Goal: Complete application form: Complete application form

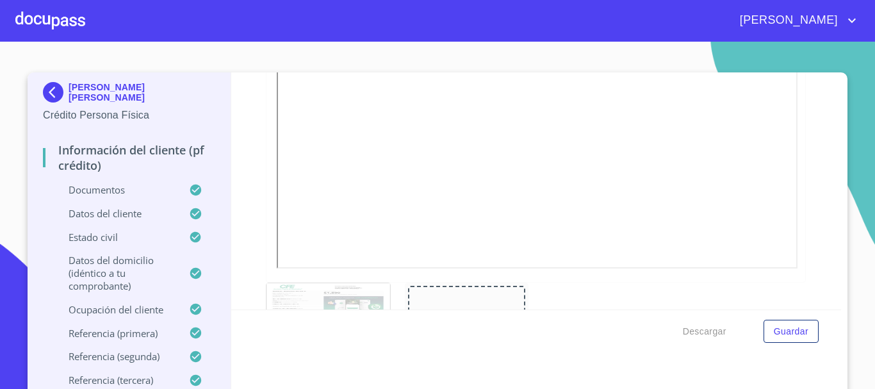
scroll to position [529, 0]
click at [70, 21] on div at bounding box center [50, 20] width 70 height 41
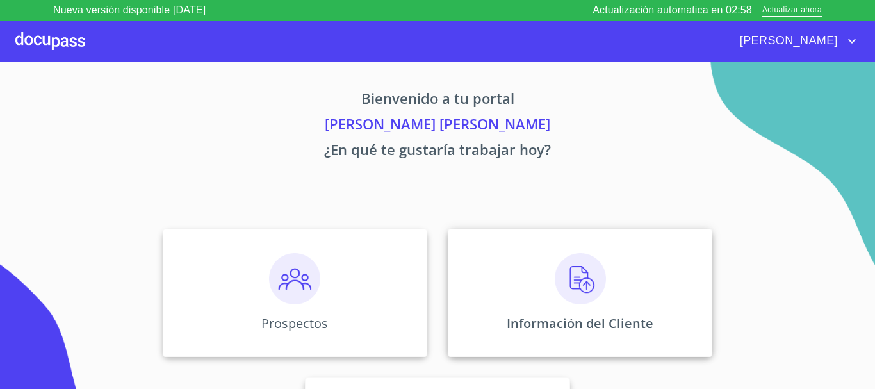
click at [590, 284] on img at bounding box center [579, 278] width 51 height 51
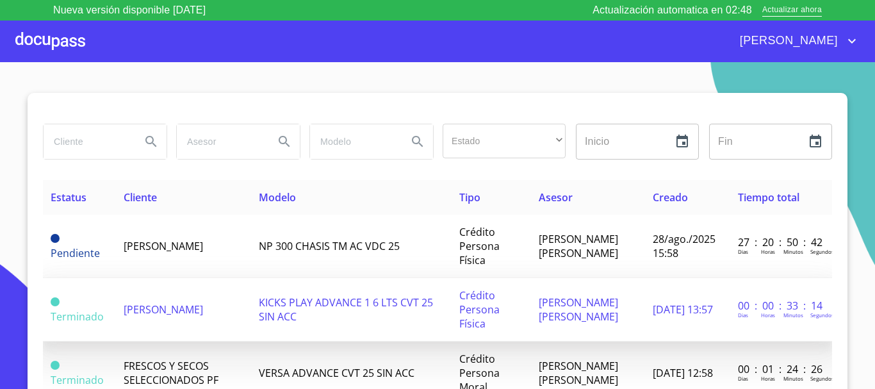
scroll to position [64, 0]
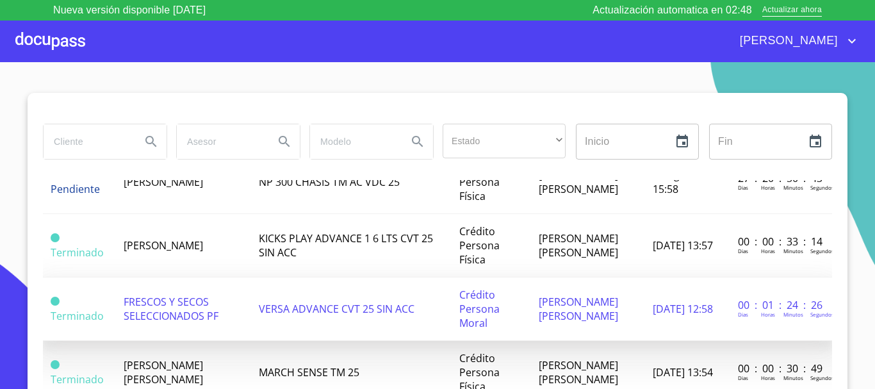
click at [170, 312] on span "FRESCOS Y SECOS SELECCIONADOS PF" at bounding box center [171, 308] width 95 height 28
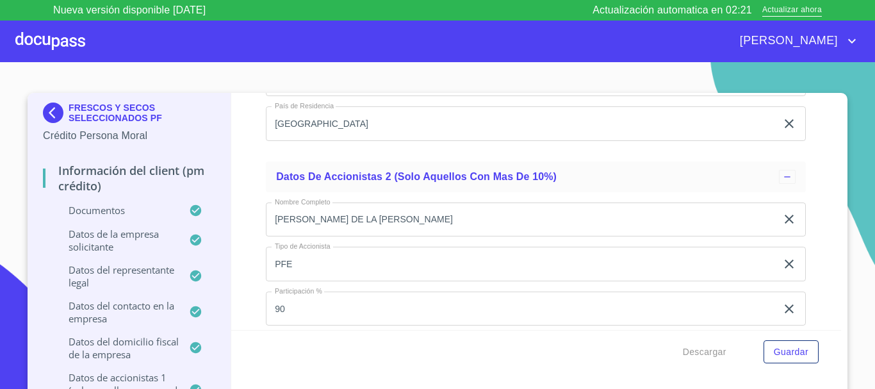
scroll to position [9433, 0]
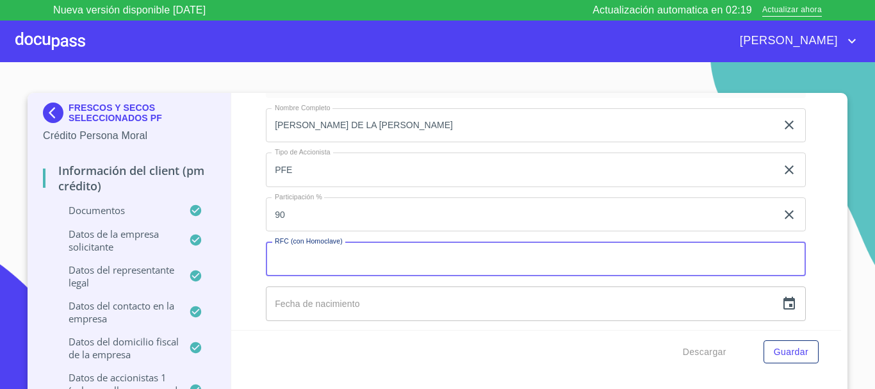
click at [314, 263] on input "Documento de identificación representante legal.   *" at bounding box center [536, 258] width 540 height 35
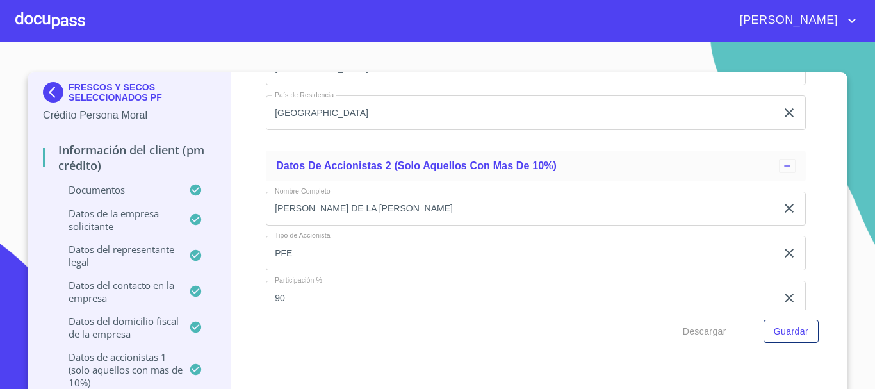
scroll to position [9536, 0]
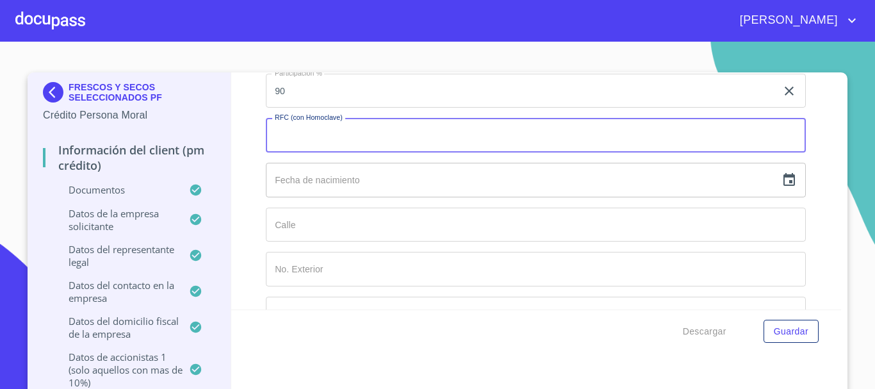
click at [328, 143] on input "Documento de identificación representante legal.   *" at bounding box center [536, 135] width 540 height 35
type input "TOND790212UH4"
click at [364, 177] on input "text" at bounding box center [521, 180] width 510 height 35
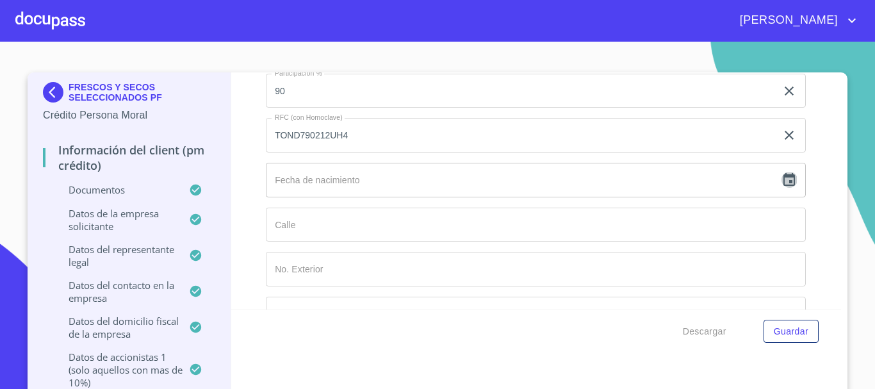
click at [781, 181] on icon "button" at bounding box center [788, 179] width 15 height 15
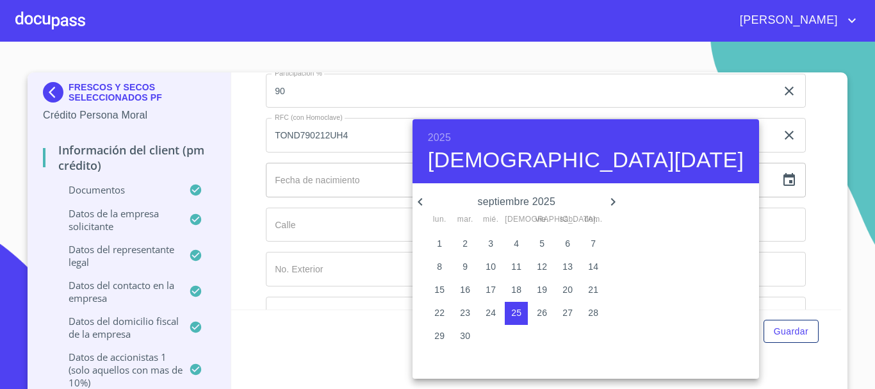
click at [434, 135] on h6 "2025" at bounding box center [439, 138] width 23 height 18
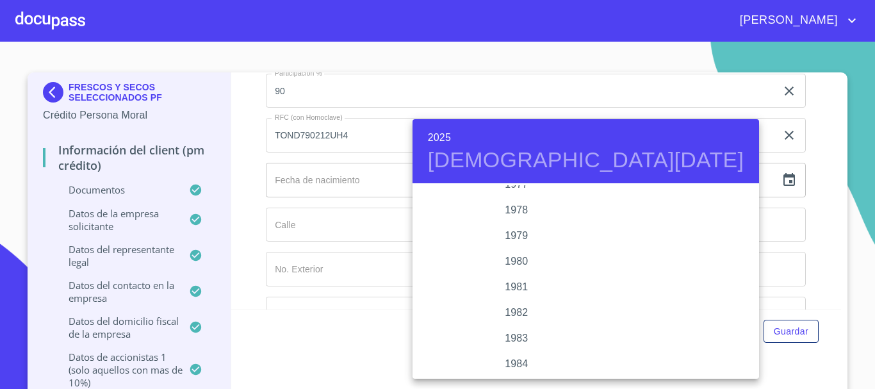
scroll to position [1310, 0]
click at [517, 268] on div "1979" at bounding box center [516, 271] width 208 height 26
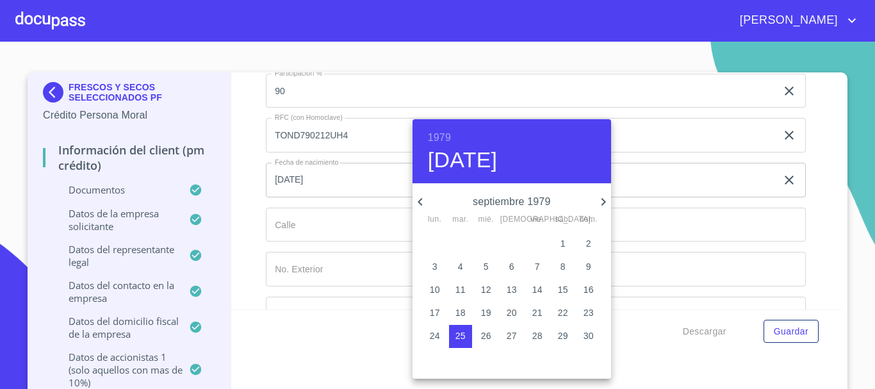
click at [422, 207] on icon "button" at bounding box center [419, 201] width 15 height 15
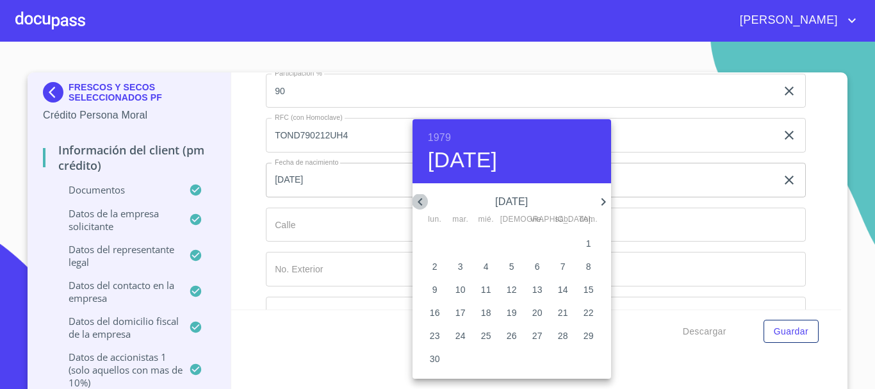
click at [422, 207] on icon "button" at bounding box center [419, 201] width 15 height 15
click at [538, 238] on p "2" at bounding box center [537, 243] width 5 height 13
click at [432, 286] on p "12" at bounding box center [435, 289] width 10 height 13
type input "12 de feb. de 1979"
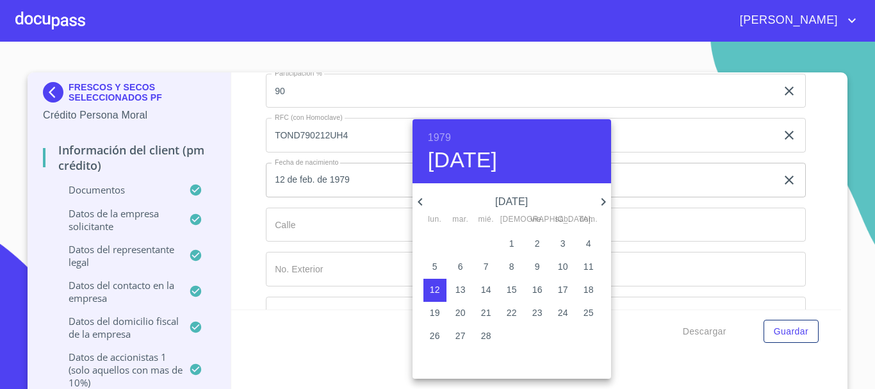
click at [253, 180] on div at bounding box center [437, 194] width 875 height 389
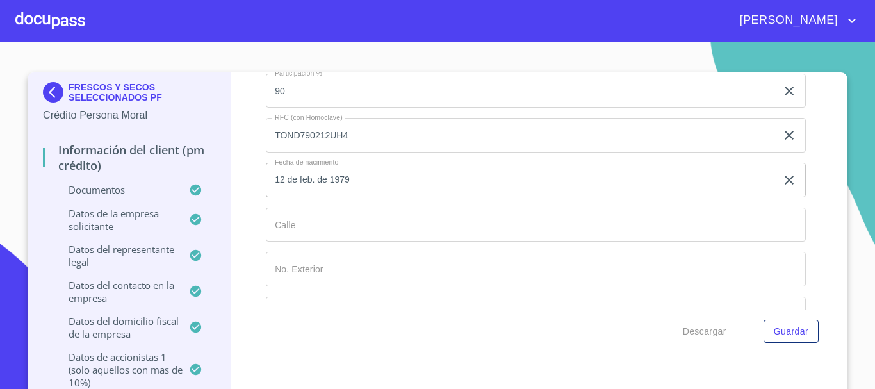
click at [355, 229] on input "Documento de identificación representante legal.   *" at bounding box center [536, 224] width 540 height 35
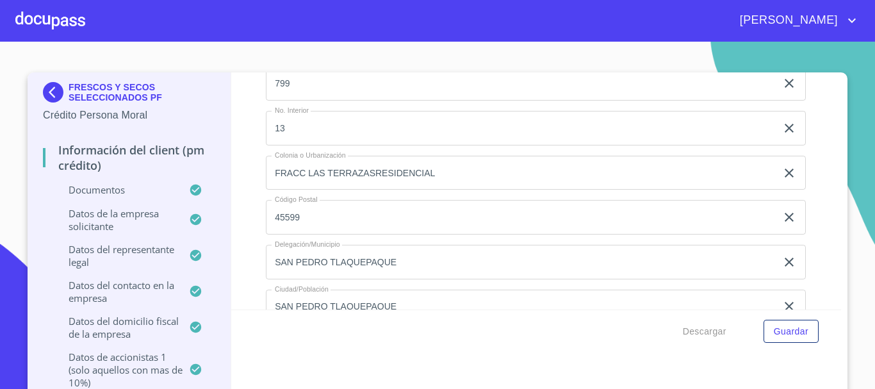
scroll to position [9004, 0]
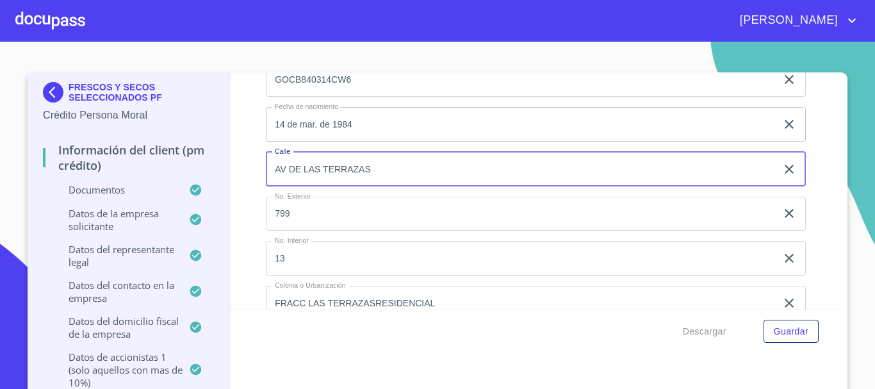
drag, startPoint x: 386, startPoint y: 90, endPoint x: 166, endPoint y: 79, distance: 220.5
click at [166, 79] on div "FRESCOS Y SECOS SELECCIONADOS PF Crédito Persona Moral Información del Client (…" at bounding box center [434, 237] width 813 height 330
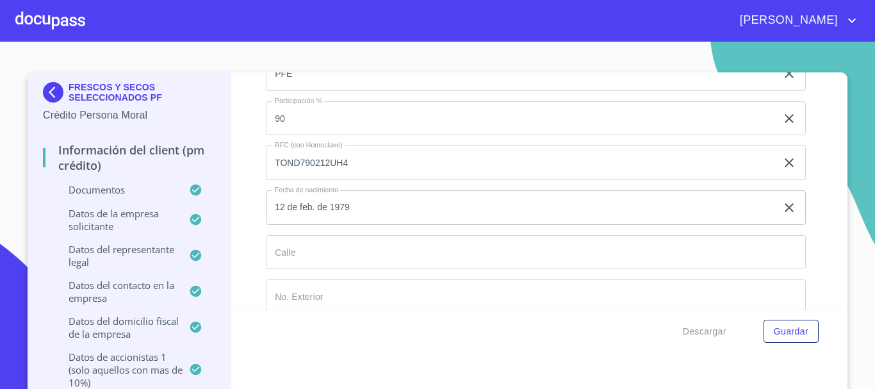
scroll to position [9517, 0]
click at [348, 236] on input "Documento de identificación representante legal.   *" at bounding box center [536, 243] width 540 height 35
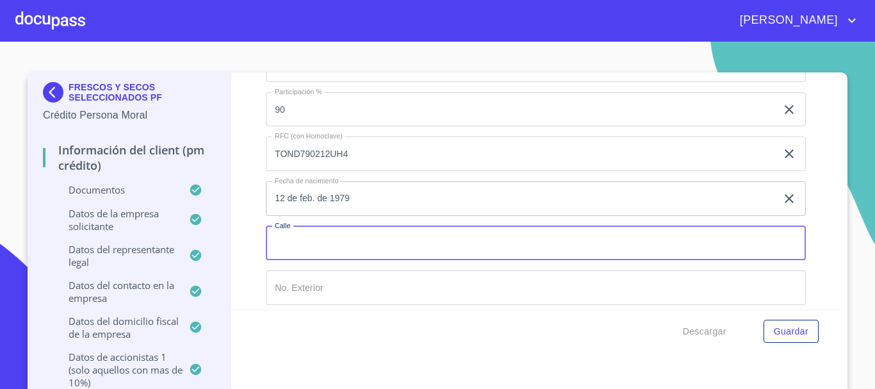
paste input "AV DE LAS TERRAZAS"
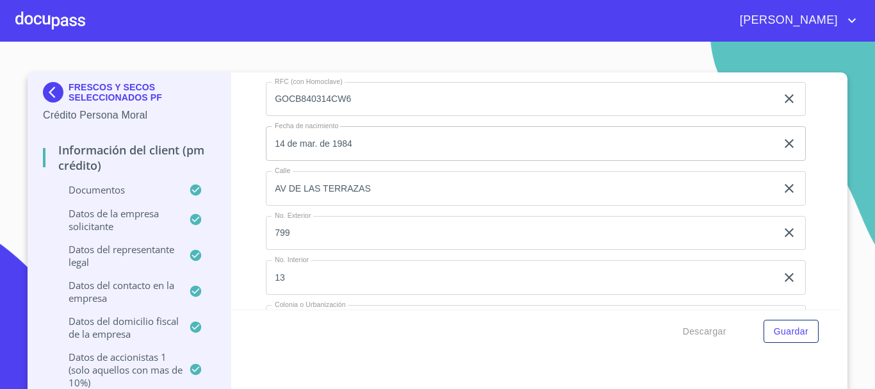
scroll to position [8690, 0]
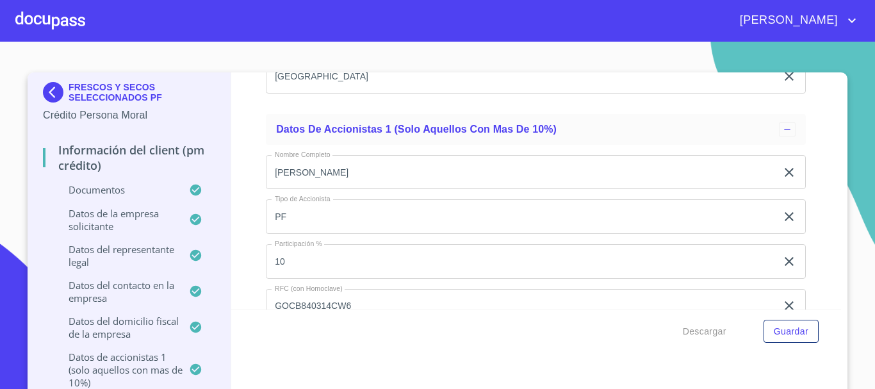
type input "AV DE LAS TERRAZAS"
click at [837, 262] on div "FRESCOS Y SECOS SELECCIONADOS PF Crédito Persona Moral Información del Client (…" at bounding box center [437, 237] width 819 height 330
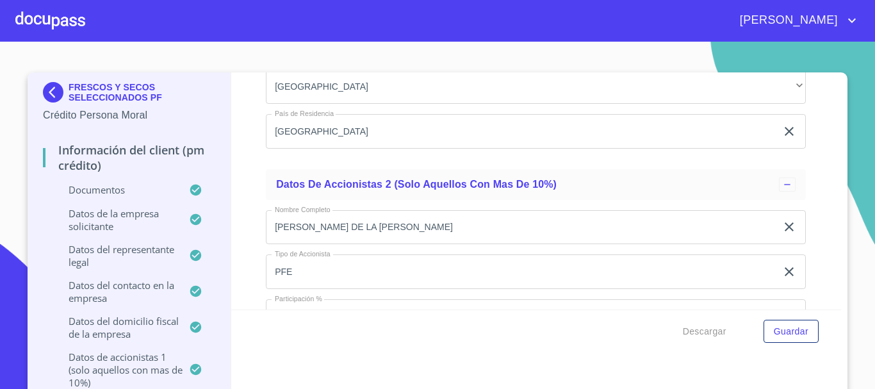
scroll to position [9517, 0]
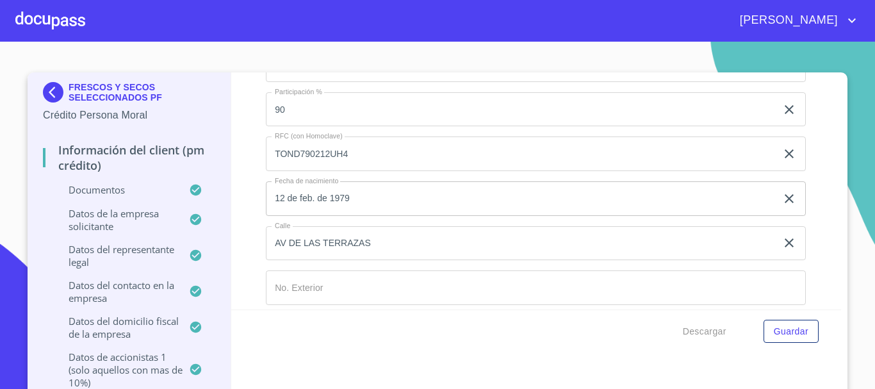
click at [432, 293] on input "Documento de identificación representante legal.   *" at bounding box center [536, 287] width 540 height 35
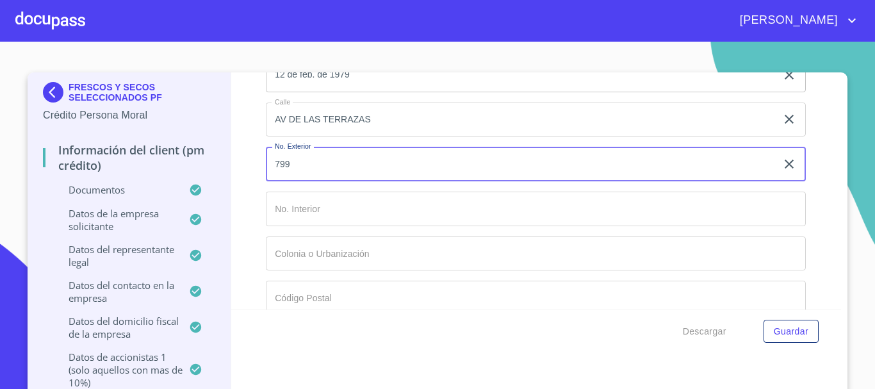
scroll to position [9645, 0]
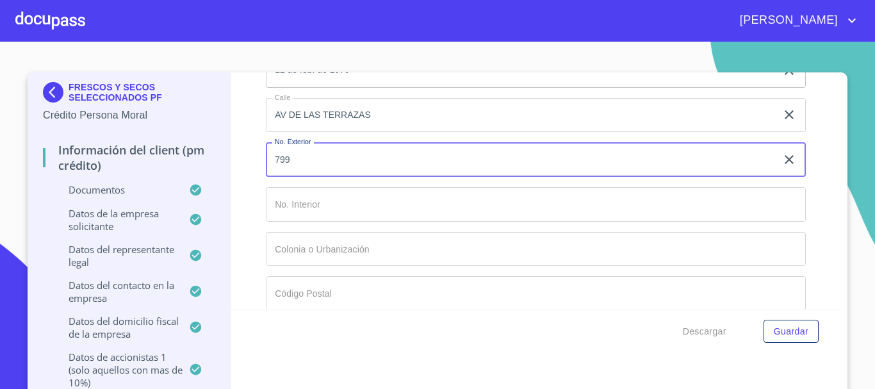
type input "799"
click at [298, 211] on input "Documento de identificación representante legal.   *" at bounding box center [536, 204] width 540 height 35
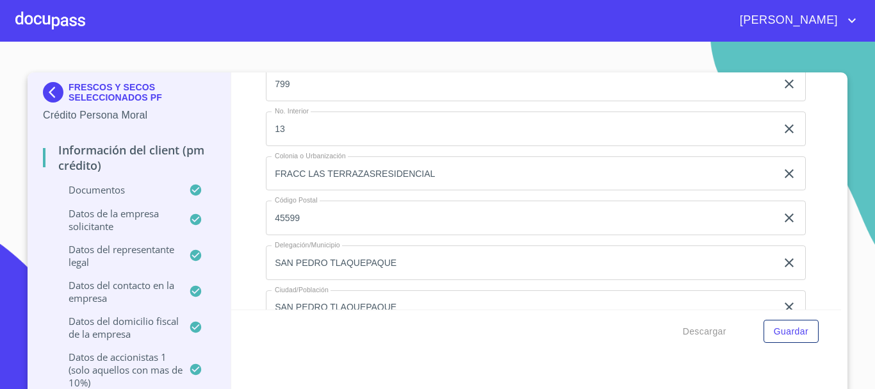
scroll to position [9025, 0]
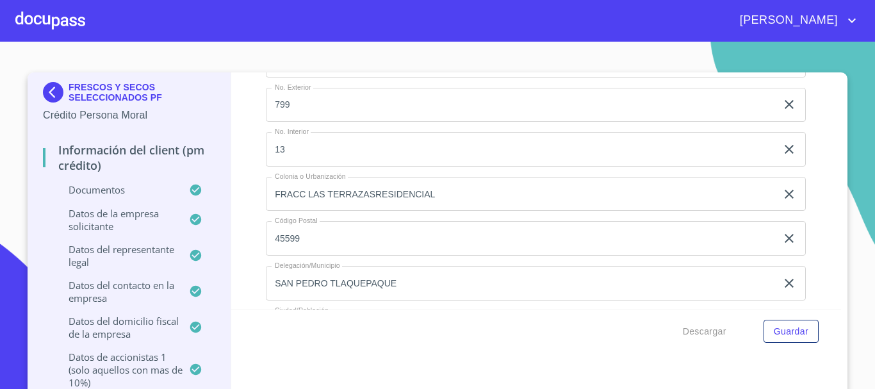
type input "13"
click at [371, 195] on input "FRACC LAS TERRAZASRESIDENCIAL" at bounding box center [521, 194] width 510 height 35
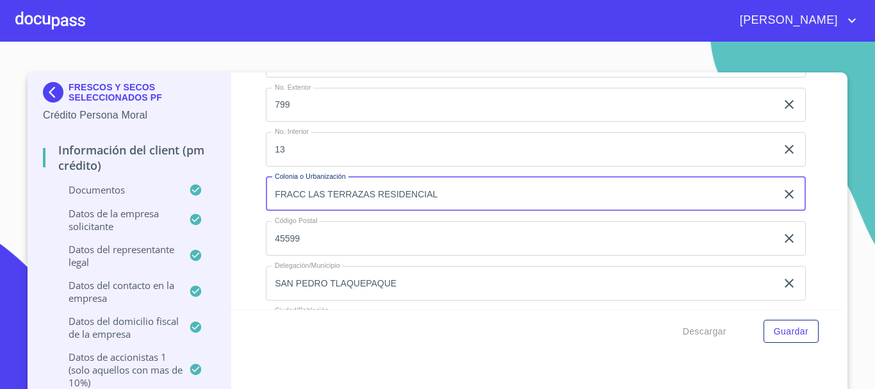
drag, startPoint x: 469, startPoint y: 197, endPoint x: 201, endPoint y: 191, distance: 268.3
click at [201, 191] on div "FRESCOS Y SECOS SELECCIONADOS PF Crédito Persona Moral Información del Client (…" at bounding box center [434, 237] width 813 height 330
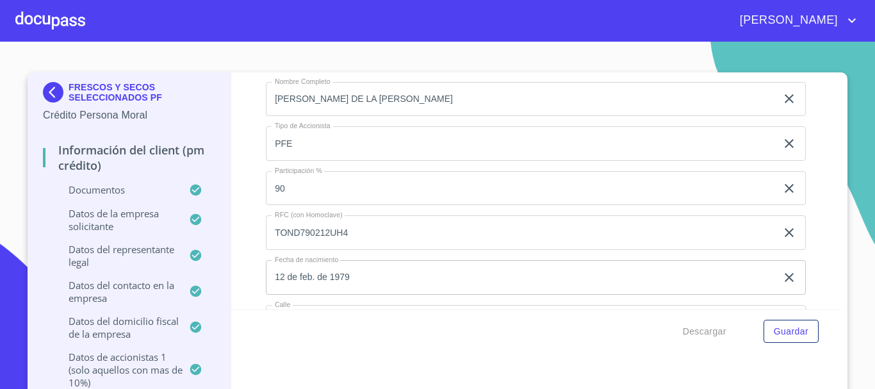
scroll to position [9645, 0]
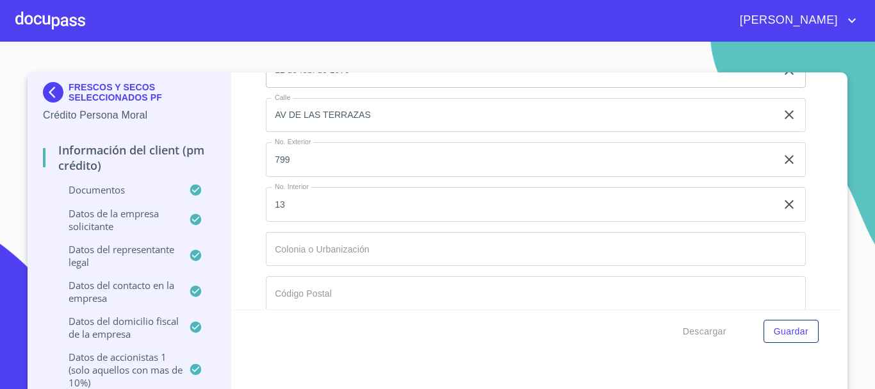
type input "FRACC LAS TERRAZAS RESIDENCIAL"
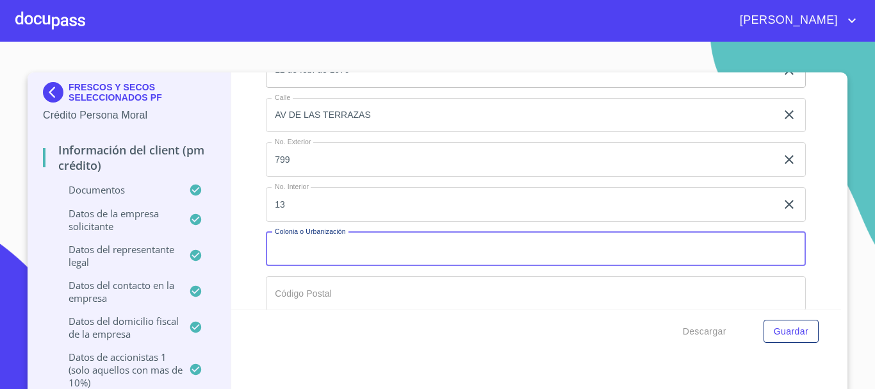
click at [335, 251] on input "Documento de identificación representante legal.   *" at bounding box center [536, 249] width 540 height 35
paste input "FRACC LAS TERRAZAS RESIDENCIAL"
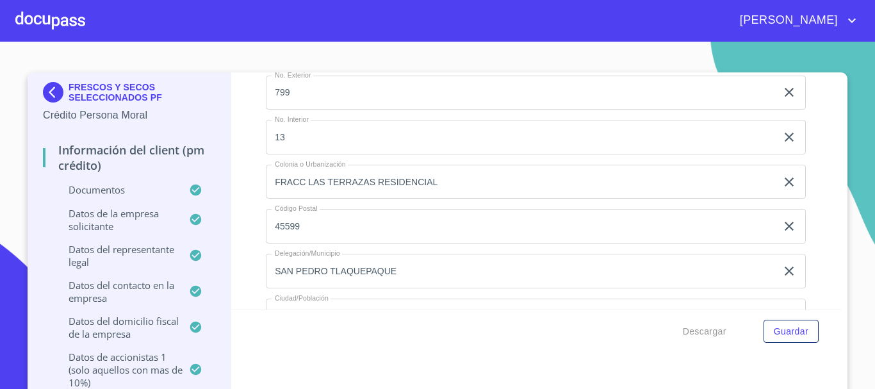
scroll to position [9025, 0]
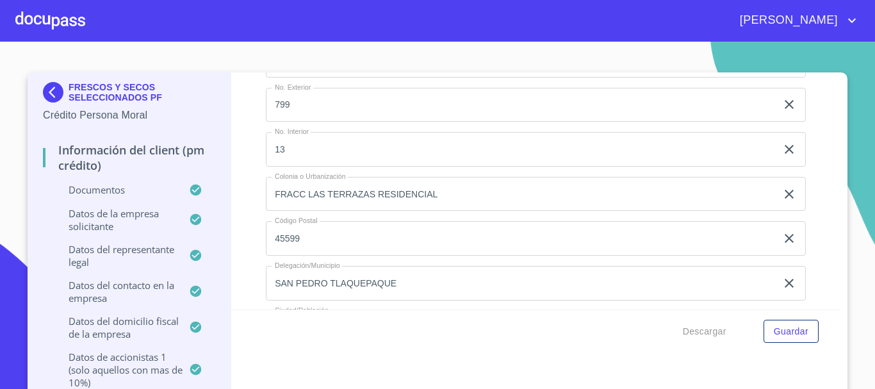
type input "FRACC LAS TERRAZAS RESIDENCIAL"
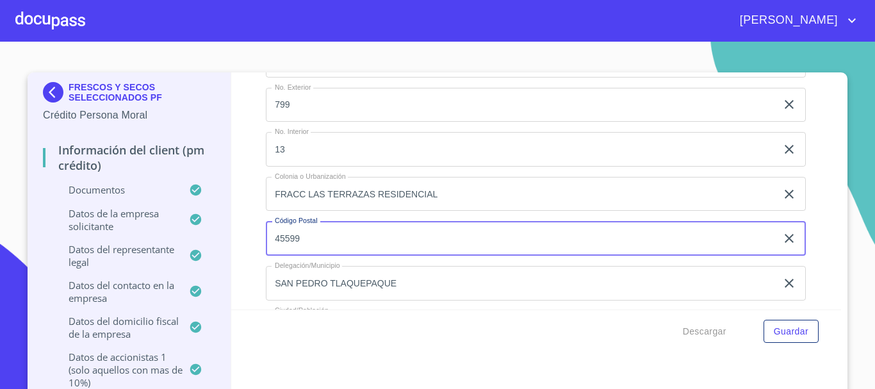
drag, startPoint x: 334, startPoint y: 240, endPoint x: 241, endPoint y: 240, distance: 93.5
click at [241, 240] on div "Información del Client (PM crédito) Documentos Documento de identificación repr…" at bounding box center [536, 190] width 610 height 237
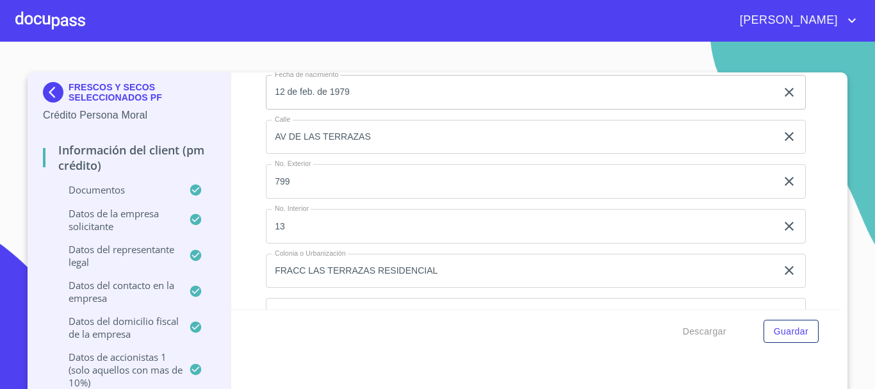
scroll to position [9645, 0]
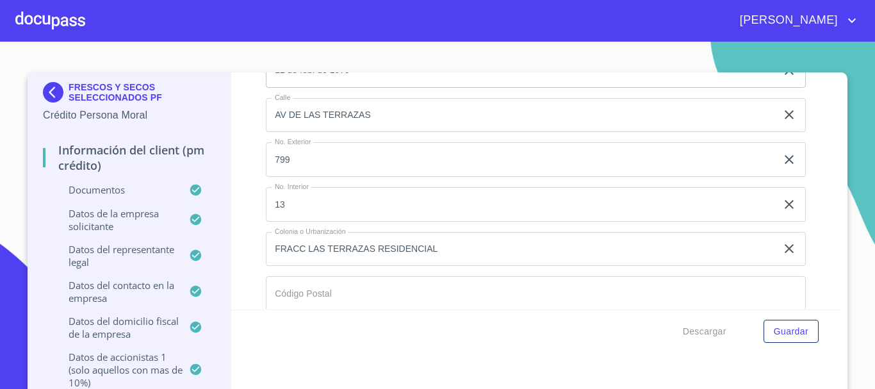
click at [320, 302] on input "Documento de identificación representante legal.   *" at bounding box center [536, 293] width 540 height 35
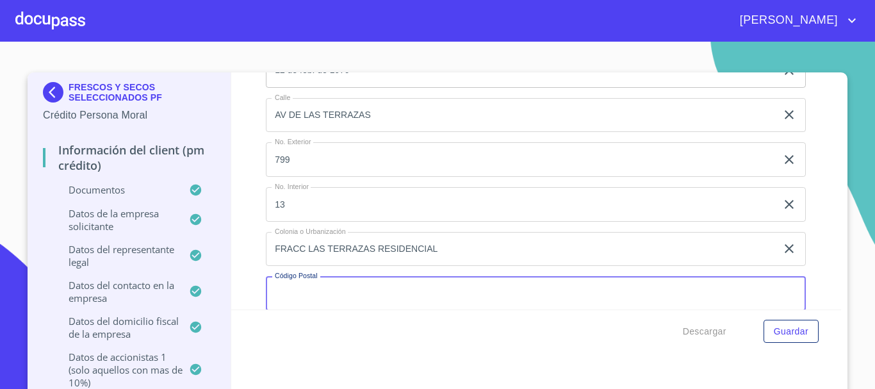
paste input "45599"
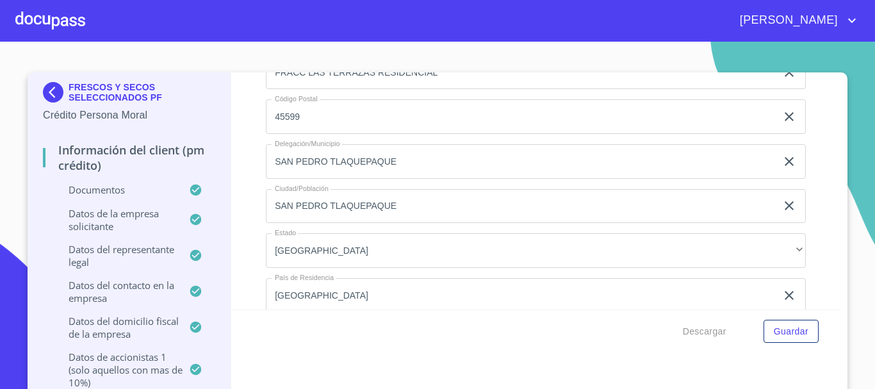
scroll to position [9128, 0]
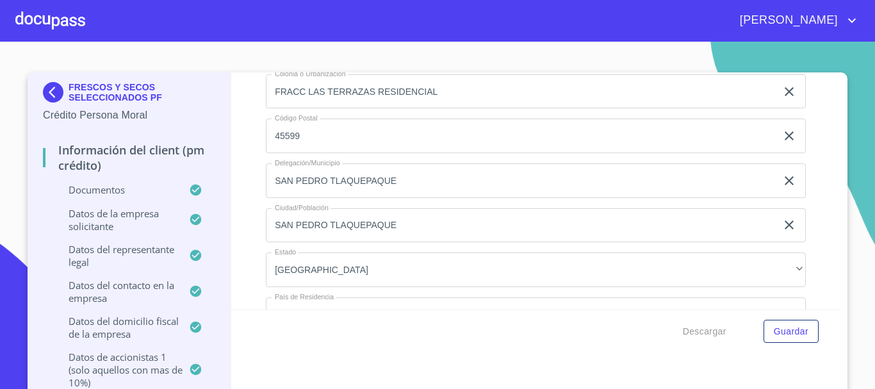
type input "45599"
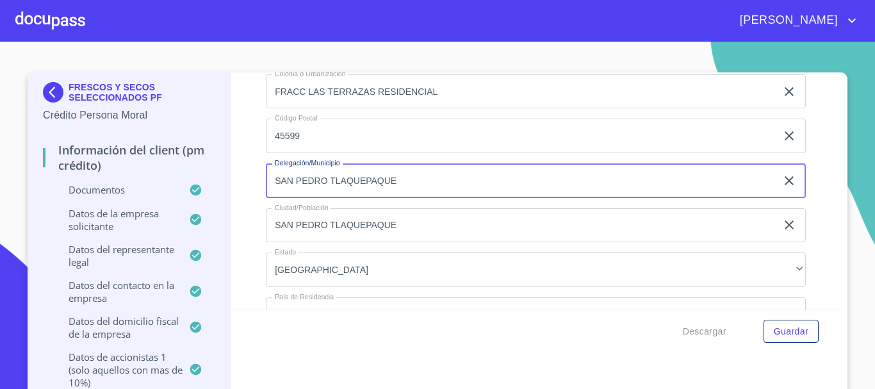
drag, startPoint x: 460, startPoint y: 186, endPoint x: 227, endPoint y: 182, distance: 232.4
click at [231, 182] on div "Información del Client (PM crédito) Documentos Documento de identificación repr…" at bounding box center [536, 190] width 610 height 237
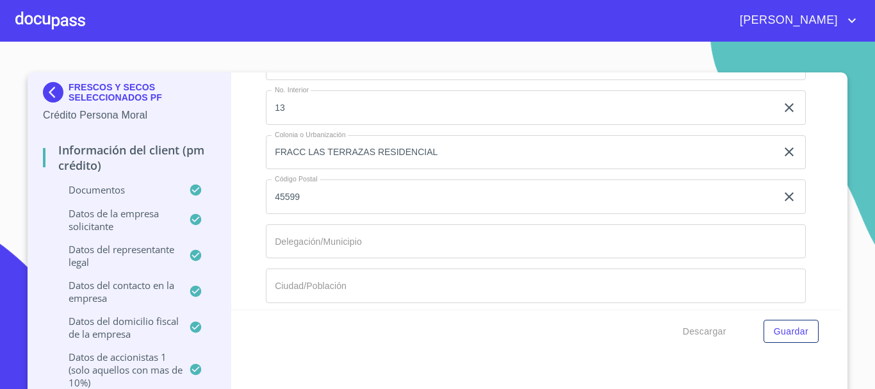
scroll to position [9748, 0]
click at [398, 241] on input "Documento de identificación representante legal.   *" at bounding box center [536, 235] width 540 height 35
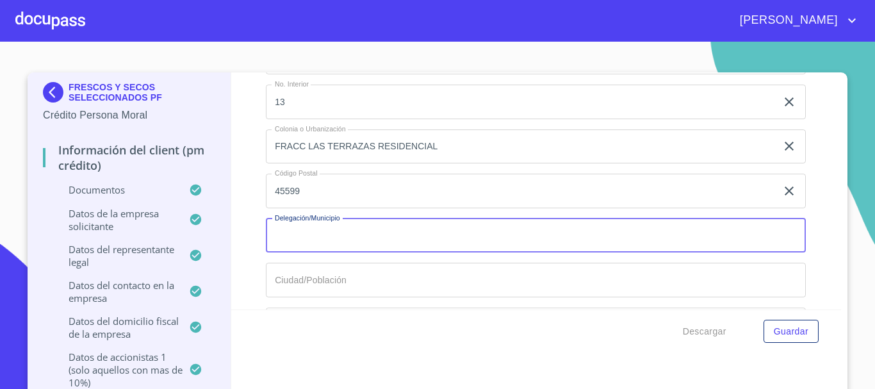
paste input "SAN PEDRO TLAQUEPAQUE"
type input "SAN PEDRO TLAQUEPAQUE"
click at [294, 278] on input "Documento de identificación representante legal.   *" at bounding box center [536, 279] width 540 height 35
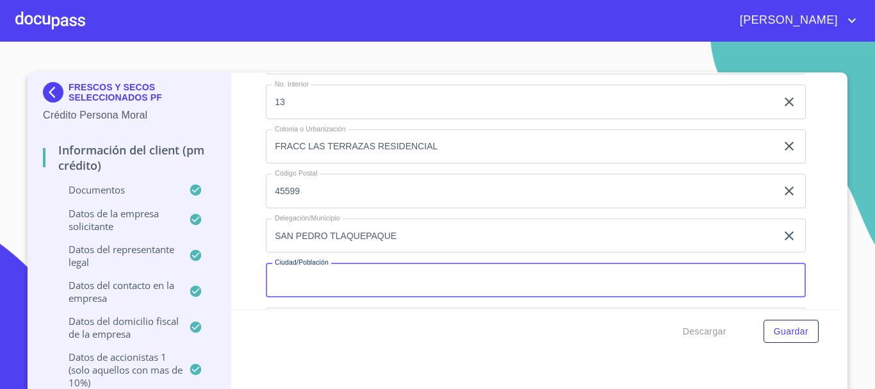
paste input "SAN PEDRO TLAQUEPAQUE"
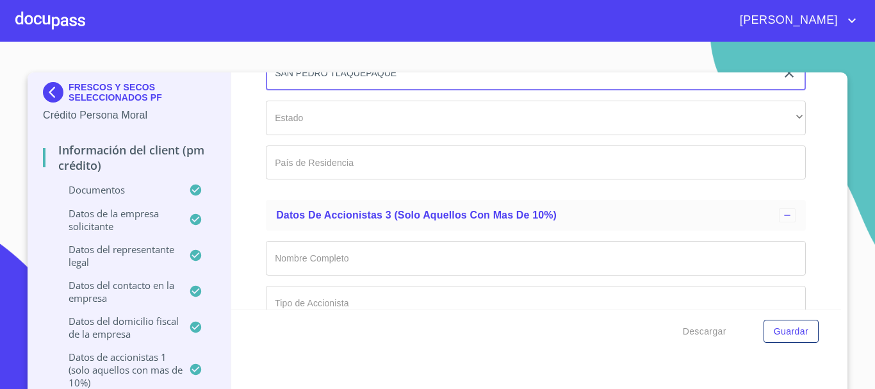
type input "SAN PEDRO TLAQUEPAQUE"
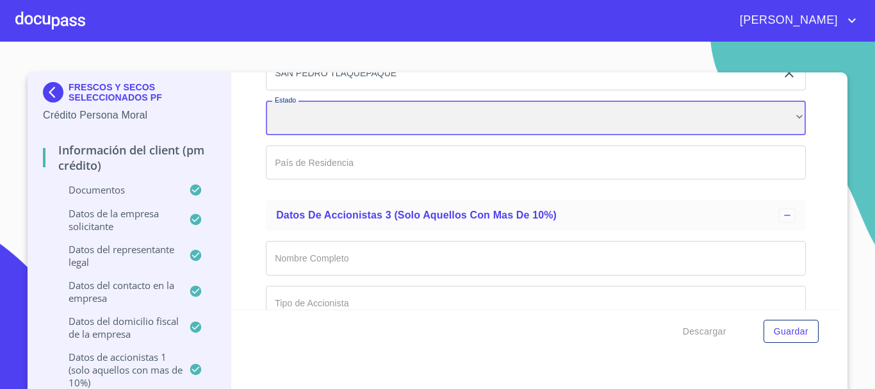
click at [319, 118] on div "​" at bounding box center [536, 118] width 540 height 35
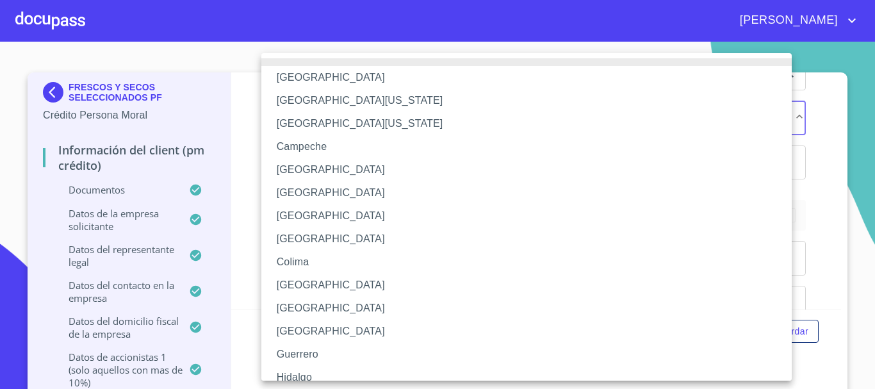
scroll to position [184, 0]
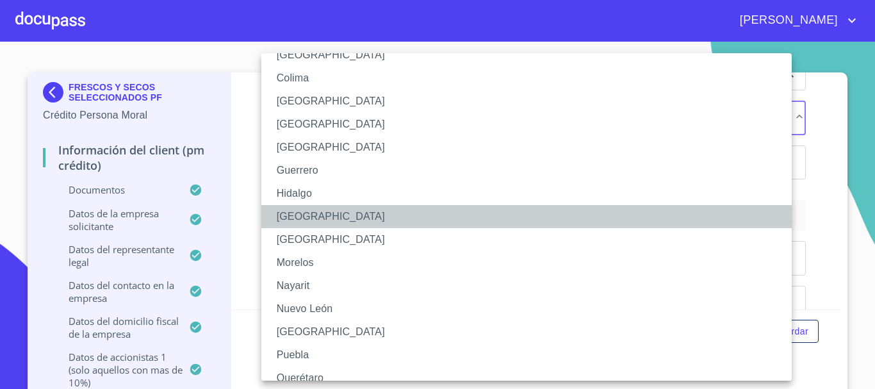
click at [328, 211] on li "[GEOGRAPHIC_DATA]" at bounding box center [531, 216] width 540 height 23
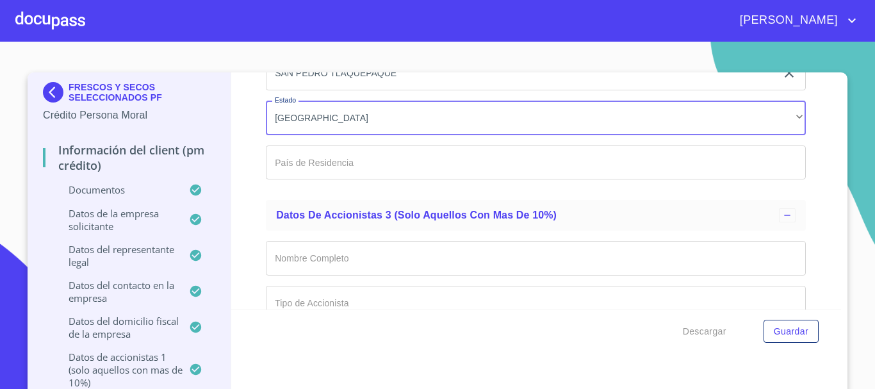
click at [308, 165] on input "Documento de identificación representante legal.   *" at bounding box center [536, 162] width 540 height 35
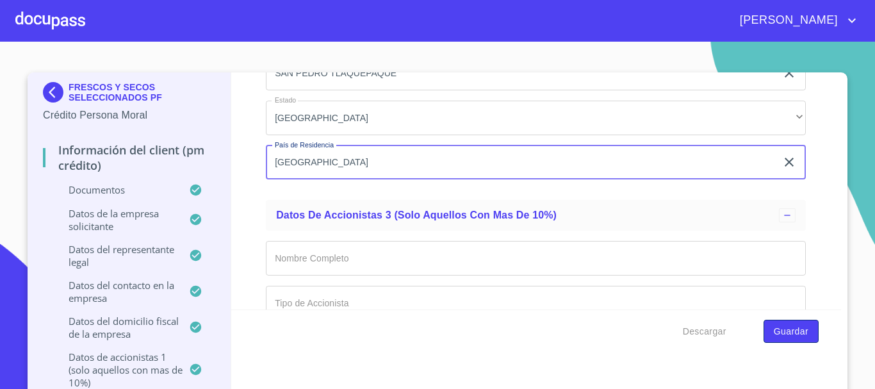
type input "[GEOGRAPHIC_DATA]"
click at [798, 337] on span "Guardar" at bounding box center [790, 331] width 35 height 16
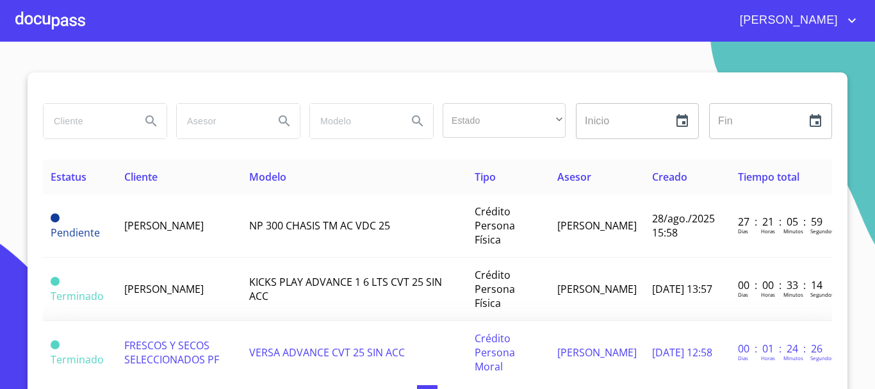
click at [187, 354] on span "FRESCOS Y SECOS SELECCIONADOS PF" at bounding box center [171, 352] width 95 height 28
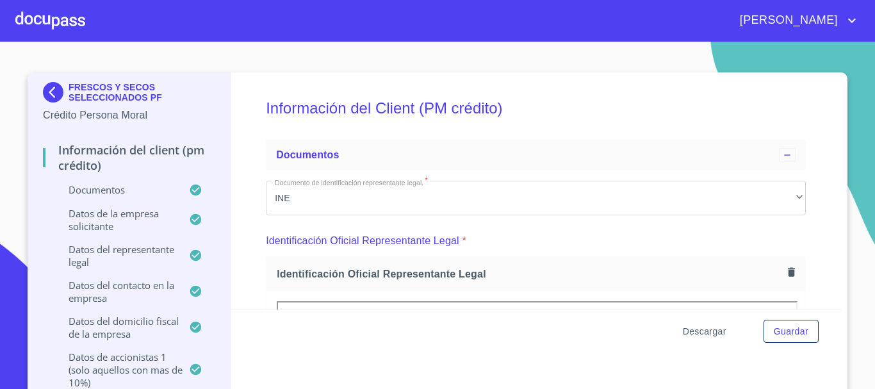
click at [707, 332] on span "Descargar" at bounding box center [704, 331] width 44 height 16
